Goal: Task Accomplishment & Management: Use online tool/utility

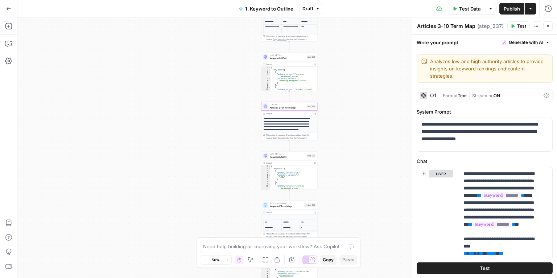
scroll to position [10, 0]
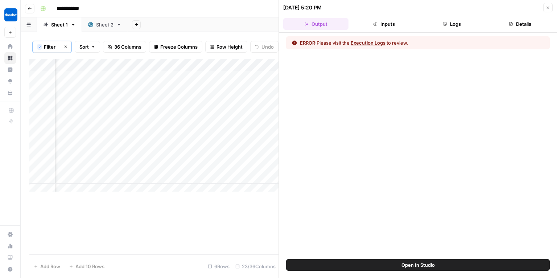
scroll to position [0, 1102]
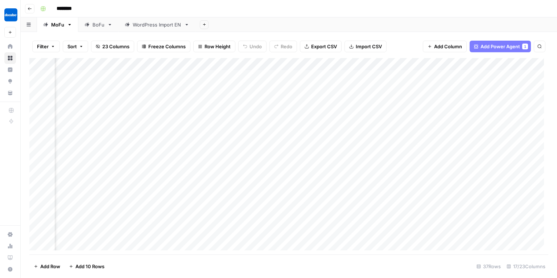
scroll to position [0, 48]
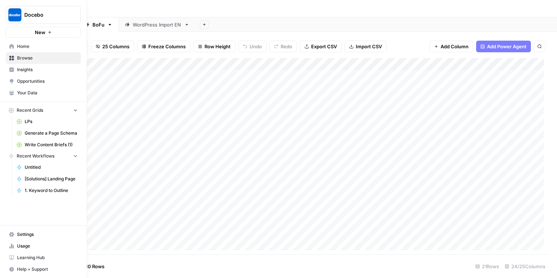
click at [29, 19] on button "Docebo" at bounding box center [43, 15] width 75 height 18
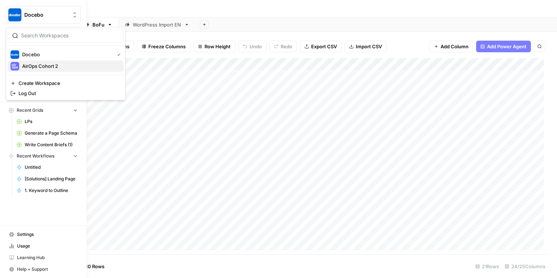
click at [39, 63] on span "AirOps Cohort 2" at bounding box center [70, 65] width 96 height 7
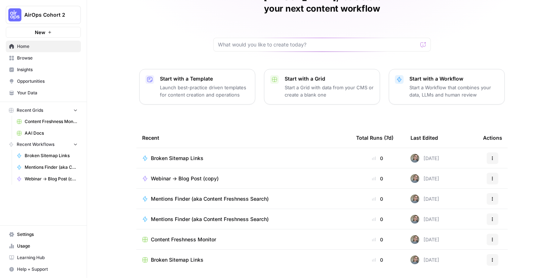
scroll to position [55, 0]
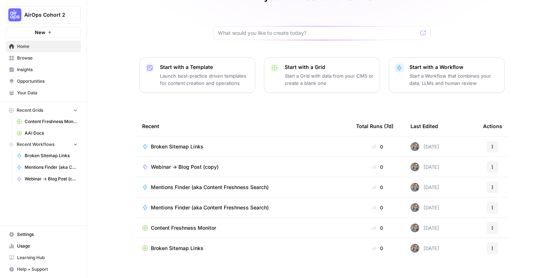
click at [33, 56] on span "Browse" at bounding box center [47, 58] width 61 height 7
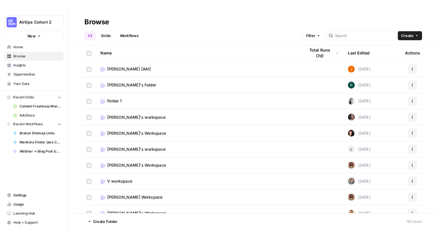
scroll to position [59, 0]
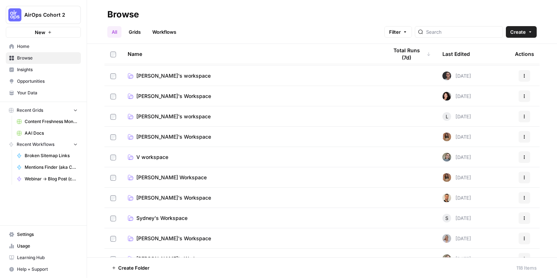
click at [150, 158] on span "V workspace" at bounding box center [152, 156] width 32 height 7
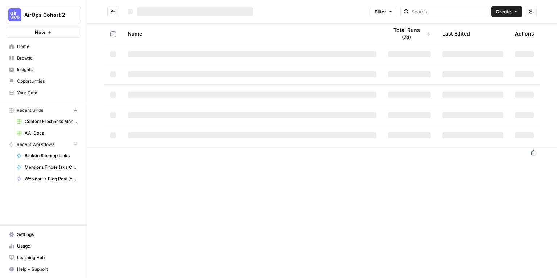
click at [150, 158] on footer at bounding box center [322, 152] width 470 height 15
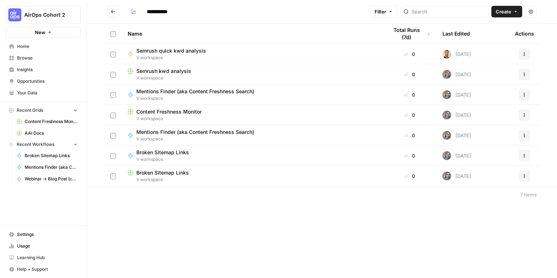
click at [168, 156] on span "V workspace" at bounding box center [165, 159] width 58 height 7
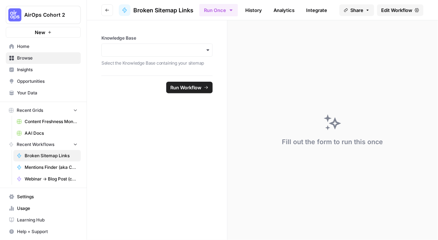
click at [405, 5] on link "Edit Workflow" at bounding box center [400, 10] width 46 height 12
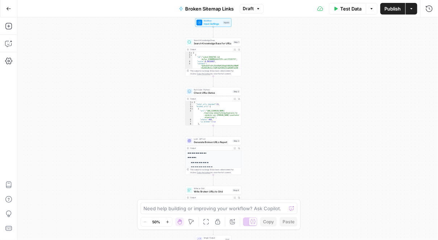
drag, startPoint x: 352, startPoint y: 141, endPoint x: 338, endPoint y: 143, distance: 14.7
click at [338, 143] on div "Workflow Input Settings Inputs Search Knowledge Base Search Knowledge Base for …" at bounding box center [227, 128] width 421 height 222
click at [254, 224] on icon at bounding box center [253, 221] width 5 height 5
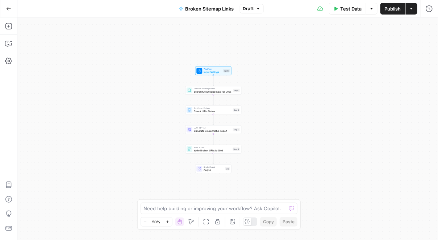
drag, startPoint x: 277, startPoint y: 138, endPoint x: 274, endPoint y: 162, distance: 24.8
click at [274, 162] on div "Workflow Input Settings Inputs Search Knowledge Base Search Knowledge Base for …" at bounding box center [227, 128] width 421 height 222
click at [252, 219] on div at bounding box center [250, 221] width 15 height 9
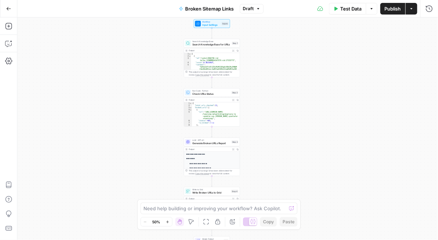
drag, startPoint x: 277, startPoint y: 151, endPoint x: 276, endPoint y: 104, distance: 46.8
click at [276, 104] on div "Workflow Input Settings Inputs Search Knowledge Base Search Knowledge Base for …" at bounding box center [227, 128] width 421 height 222
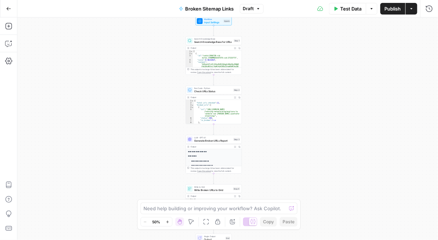
click at [277, 102] on div "Workflow Input Settings Inputs Search Knowledge Base Search Knowledge Base for …" at bounding box center [227, 128] width 421 height 222
